Goal: Information Seeking & Learning: Learn about a topic

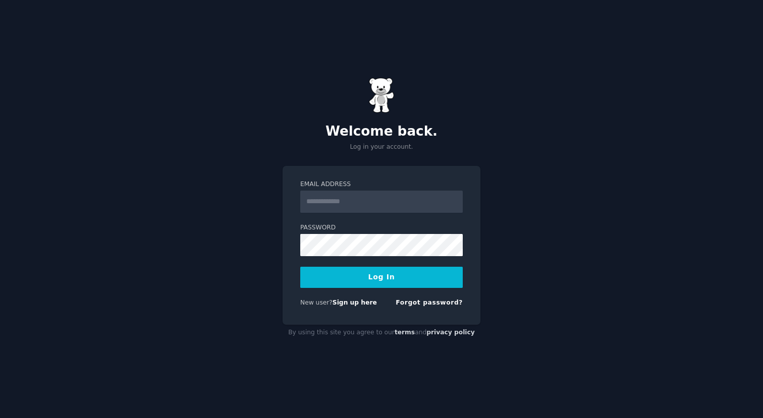
click at [358, 205] on input "Email Address" at bounding box center [381, 202] width 162 height 22
type input "**********"
click at [368, 284] on button "Log In" at bounding box center [381, 277] width 162 height 21
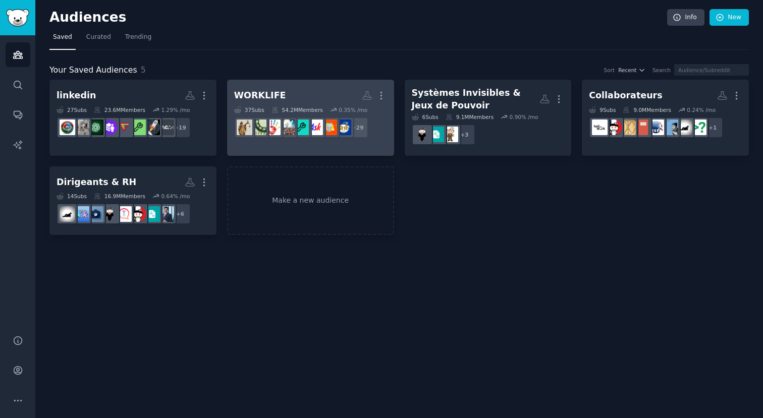
click at [282, 94] on h2 "WORKLIFE More" at bounding box center [310, 96] width 153 height 18
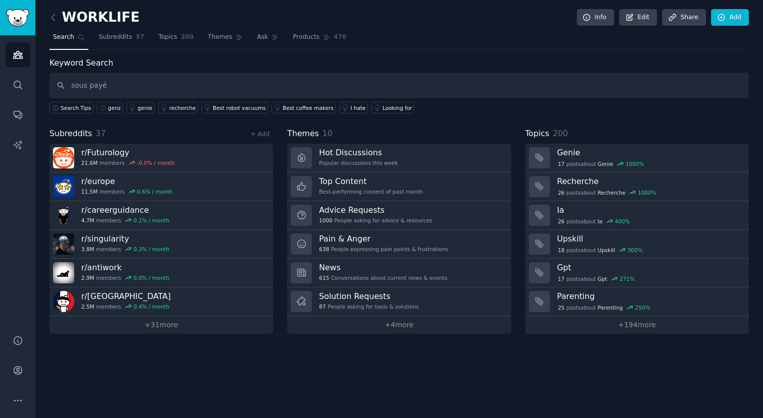
type input "sous payé"
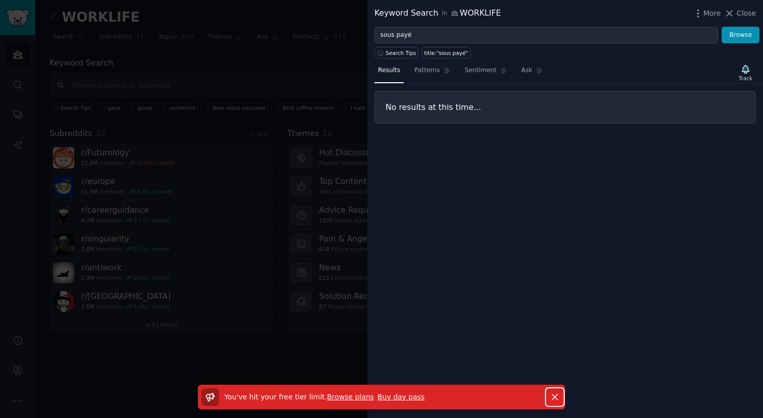
click at [555, 395] on icon "button" at bounding box center [554, 397] width 11 height 11
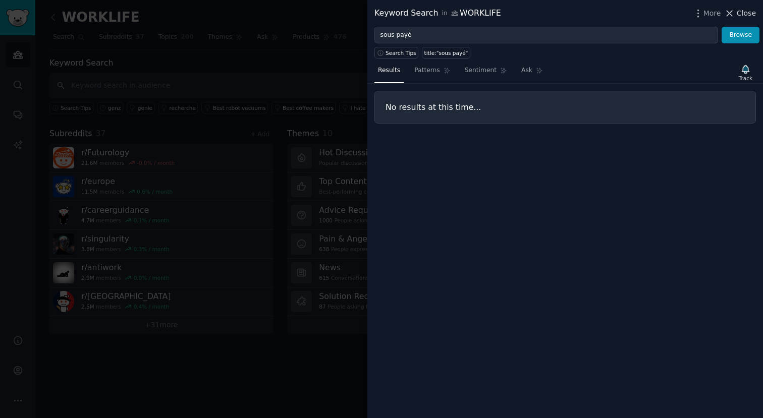
click at [737, 15] on span "Close" at bounding box center [745, 13] width 19 height 11
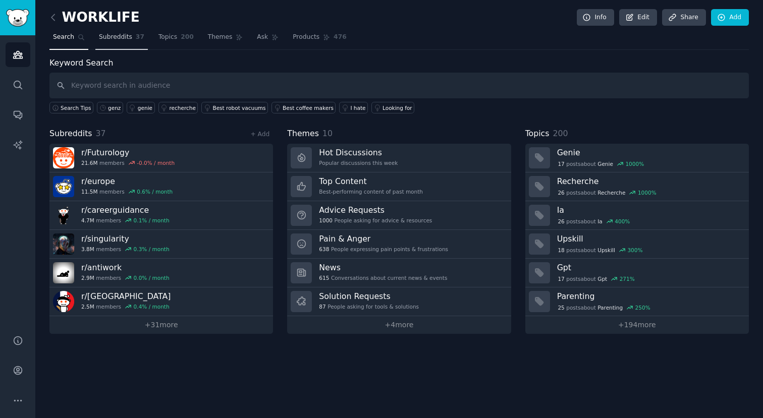
click at [122, 34] on span "Subreddits" at bounding box center [115, 37] width 33 height 9
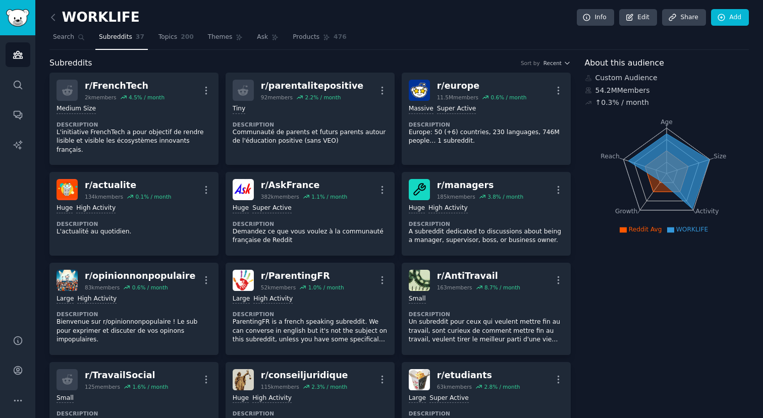
drag, startPoint x: 175, startPoint y: 39, endPoint x: 261, endPoint y: 51, distance: 86.6
click at [175, 39] on span "Topics" at bounding box center [167, 37] width 19 height 9
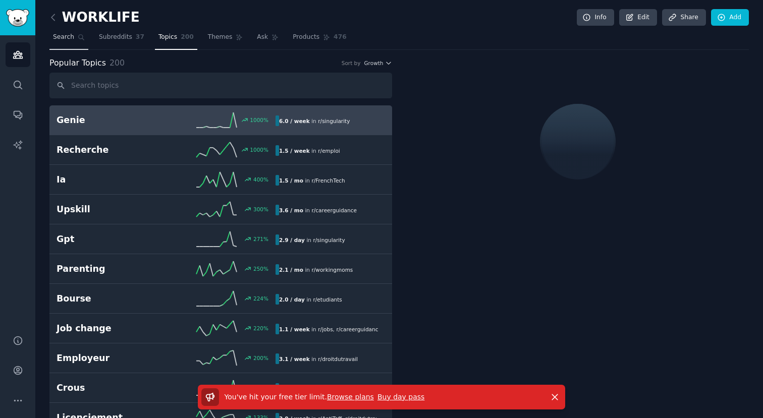
click at [71, 48] on link "Search" at bounding box center [68, 39] width 39 height 21
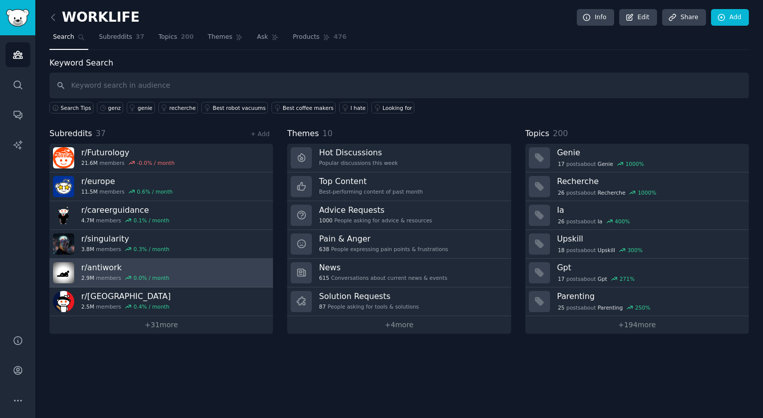
click at [111, 272] on h3 "r/ antiwork" at bounding box center [125, 267] width 88 height 11
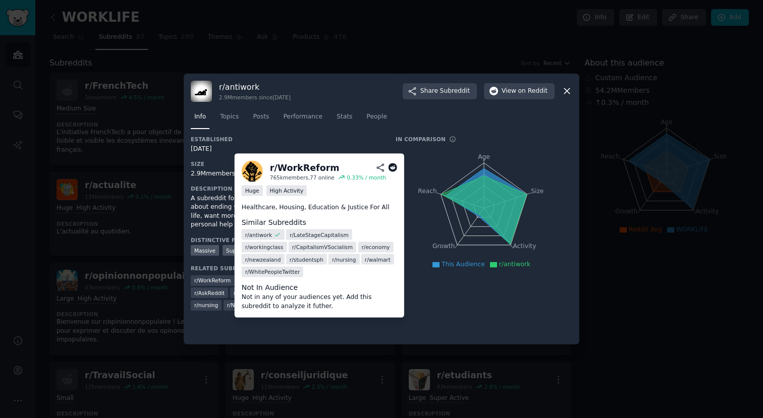
click at [222, 281] on span "r/ WorkReform" at bounding box center [212, 280] width 36 height 7
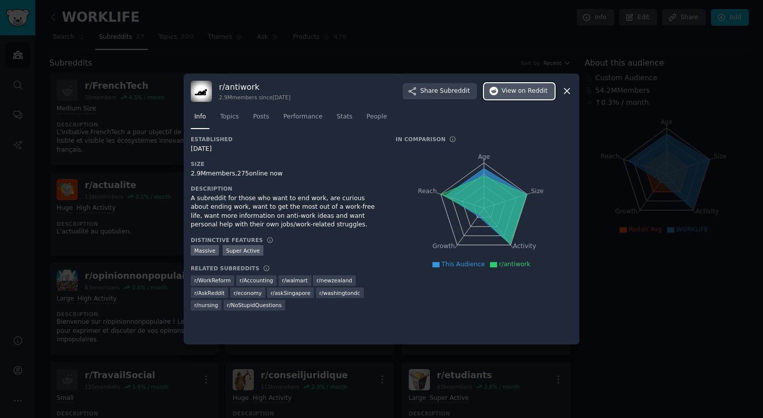
click at [515, 94] on span "View on Reddit" at bounding box center [524, 91] width 46 height 9
